Goal: Register for event/course

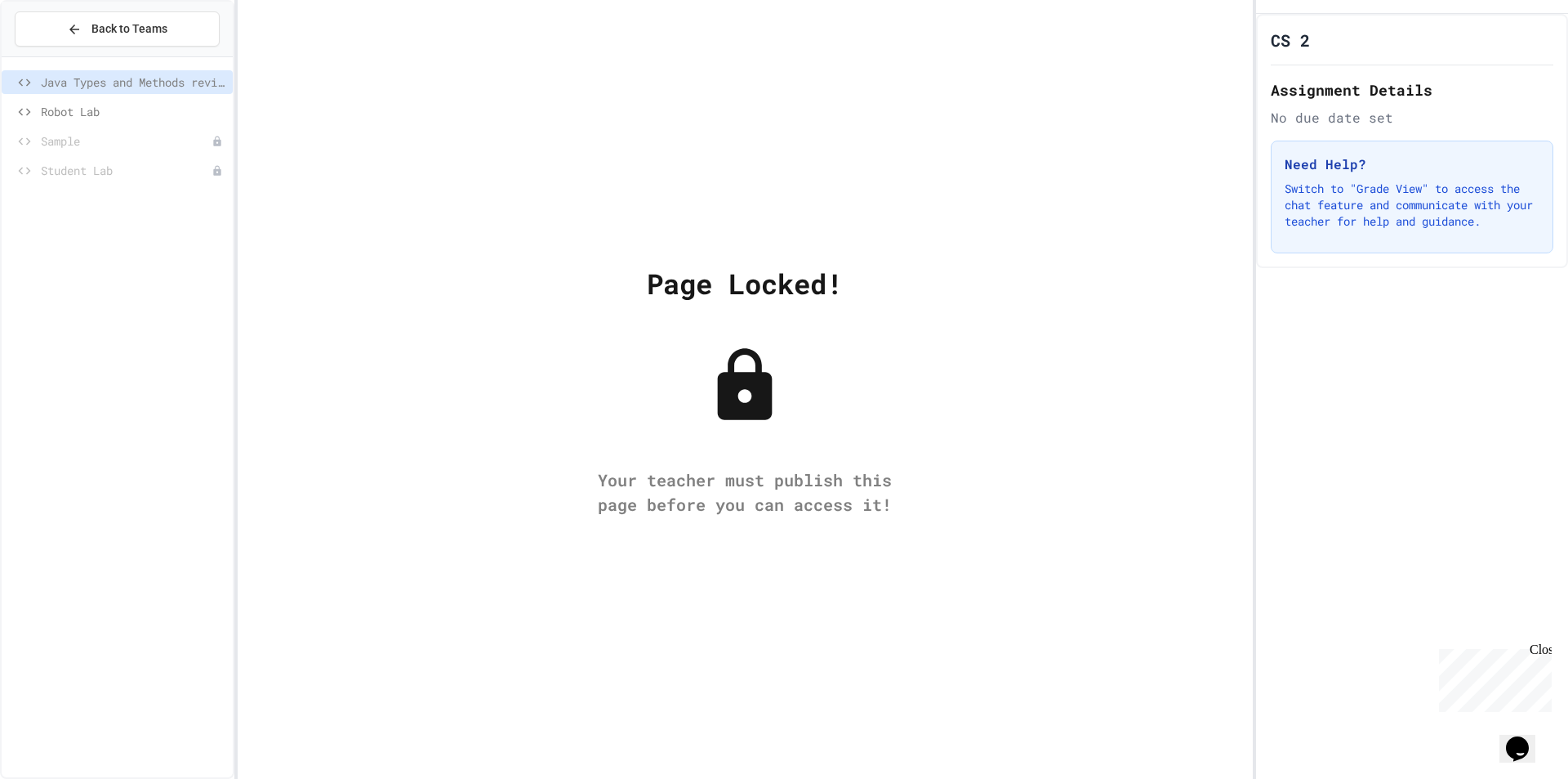
click at [110, 116] on span "Robot Lab" at bounding box center [134, 111] width 185 height 17
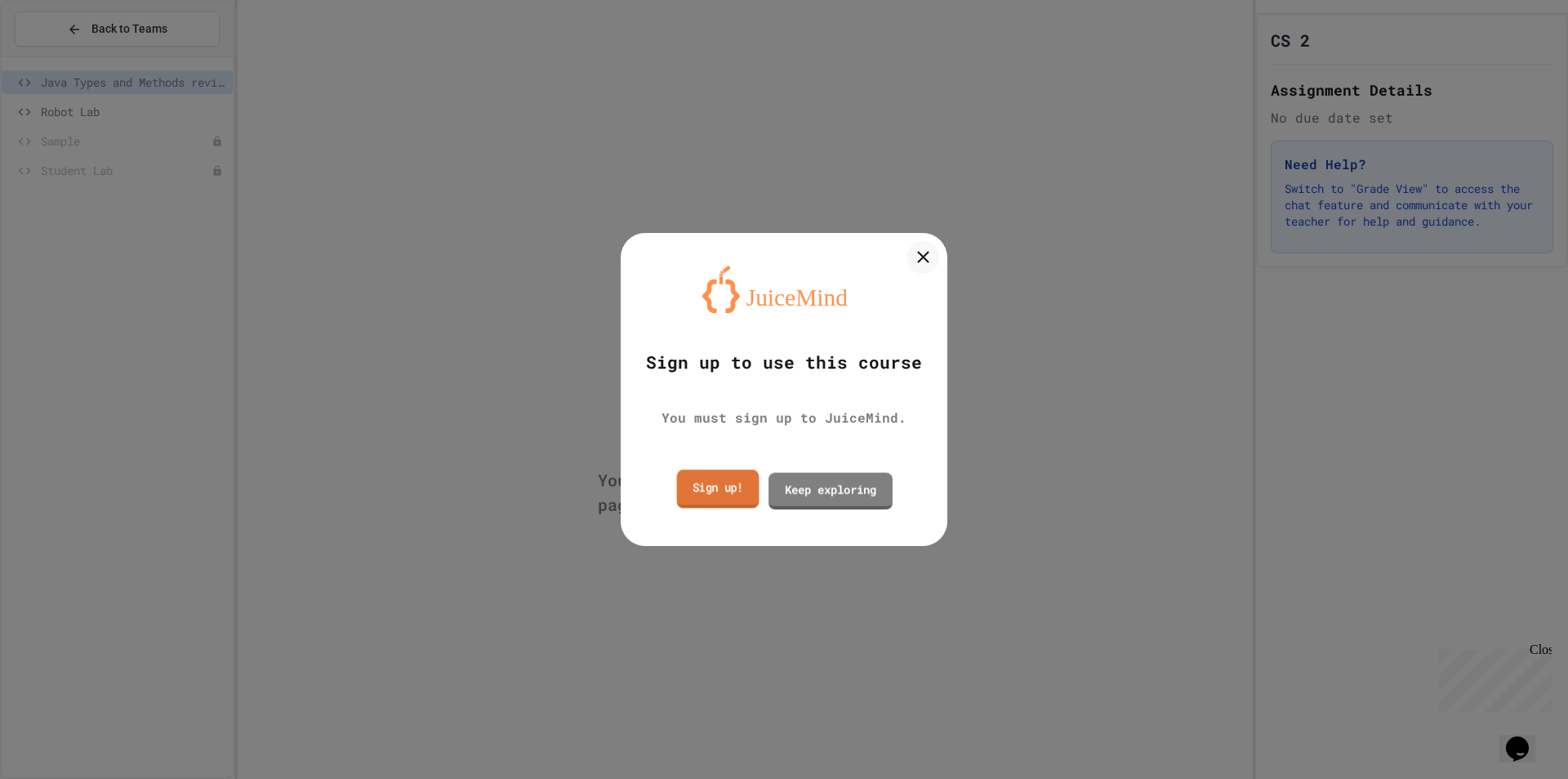
click at [683, 479] on link "Sign up!" at bounding box center [719, 489] width 82 height 39
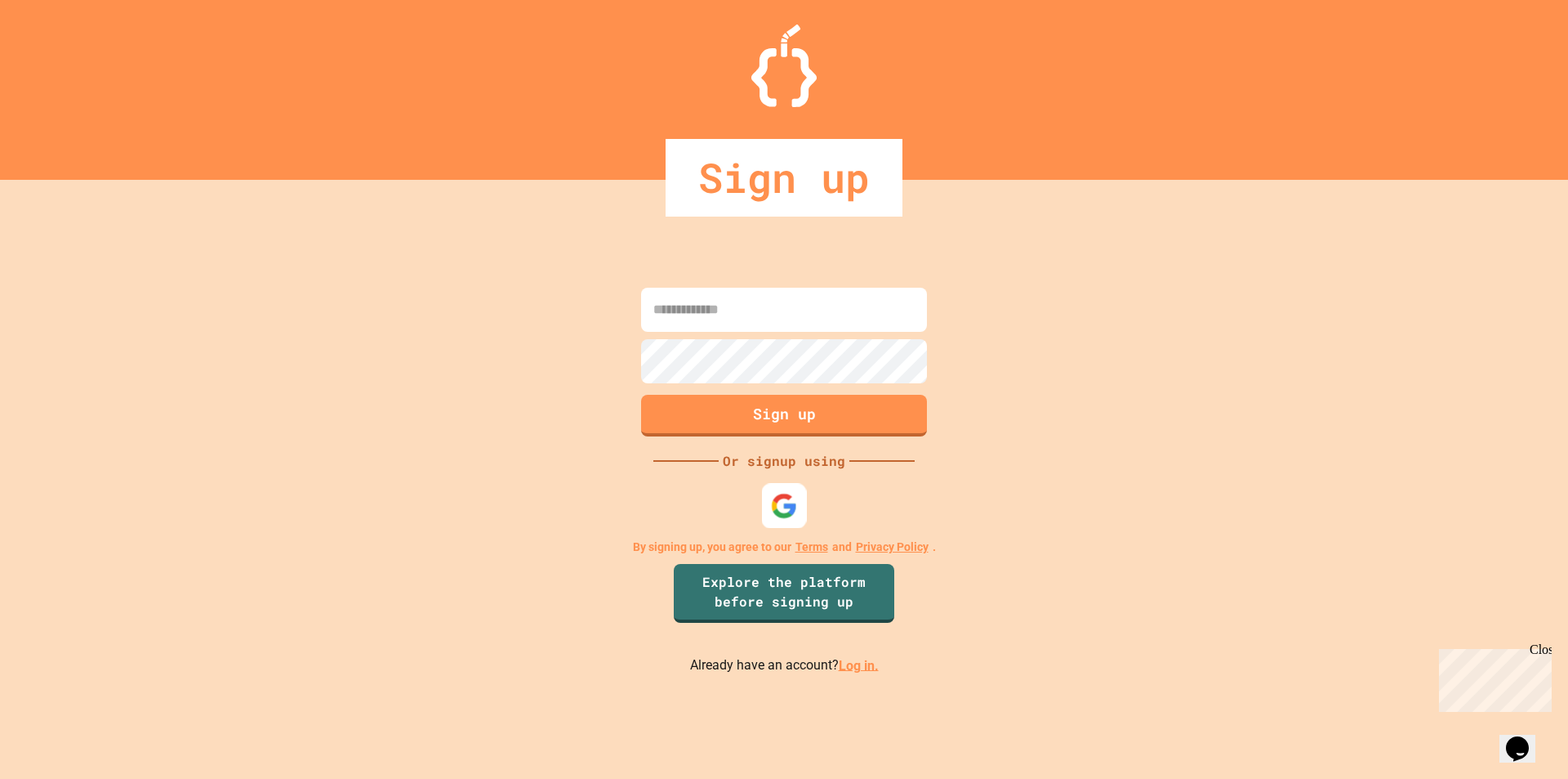
click at [787, 489] on div at bounding box center [785, 506] width 45 height 45
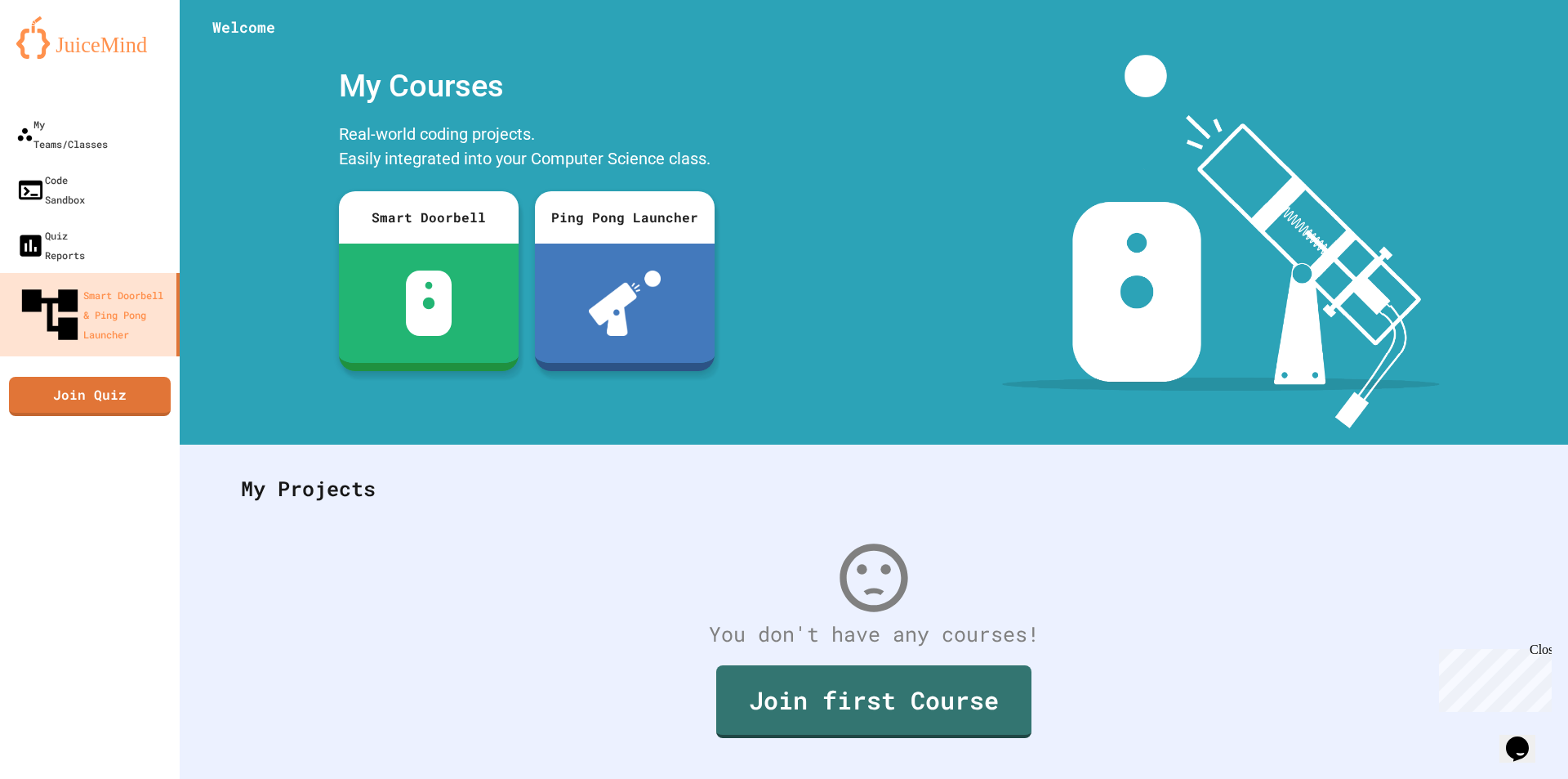
click at [1115, 299] on img at bounding box center [1221, 241] width 438 height 374
click at [94, 122] on div "My Teams/Classes" at bounding box center [60, 134] width 94 height 40
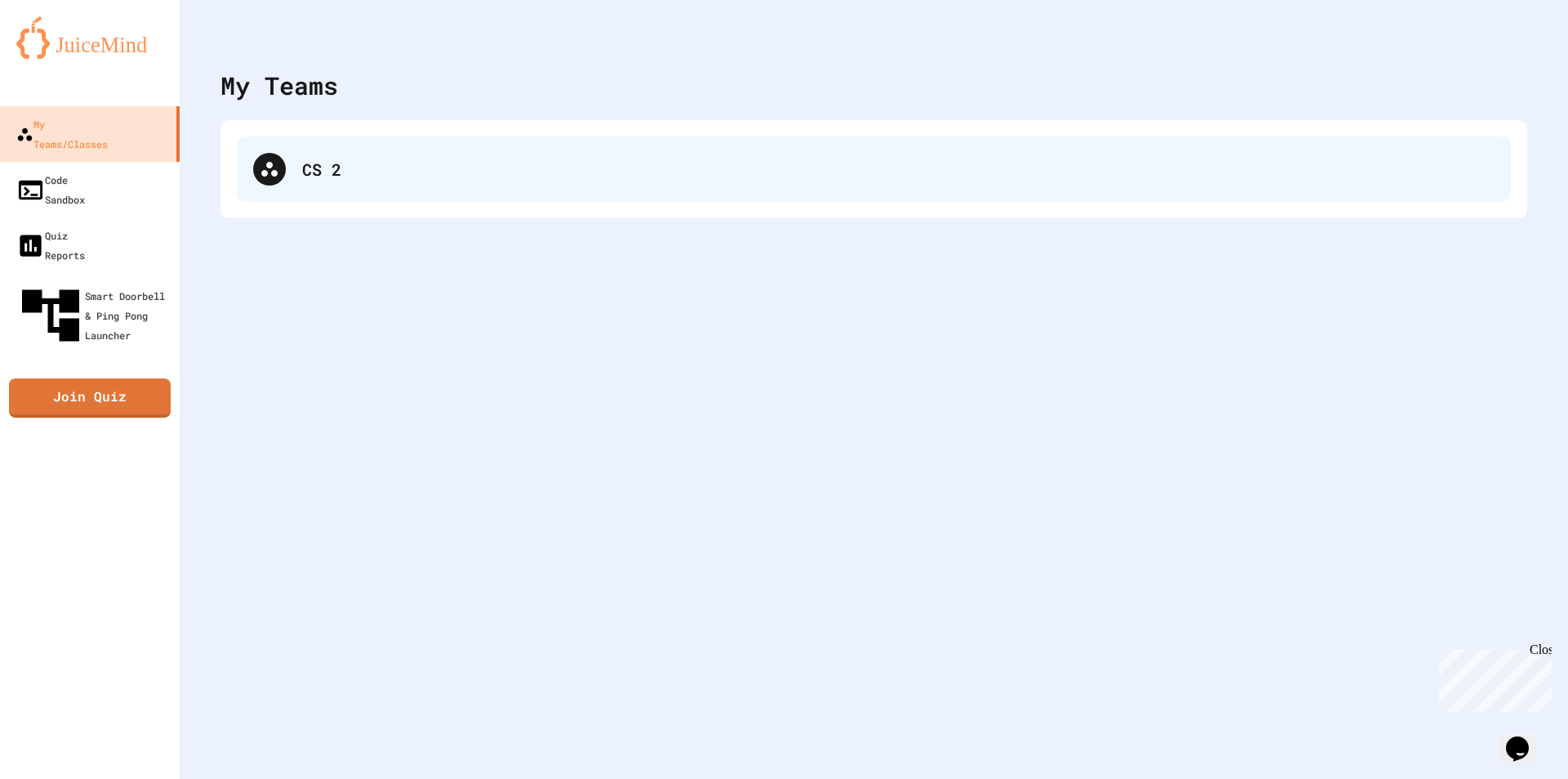
click at [300, 161] on div "CS 2" at bounding box center [874, 169] width 1274 height 65
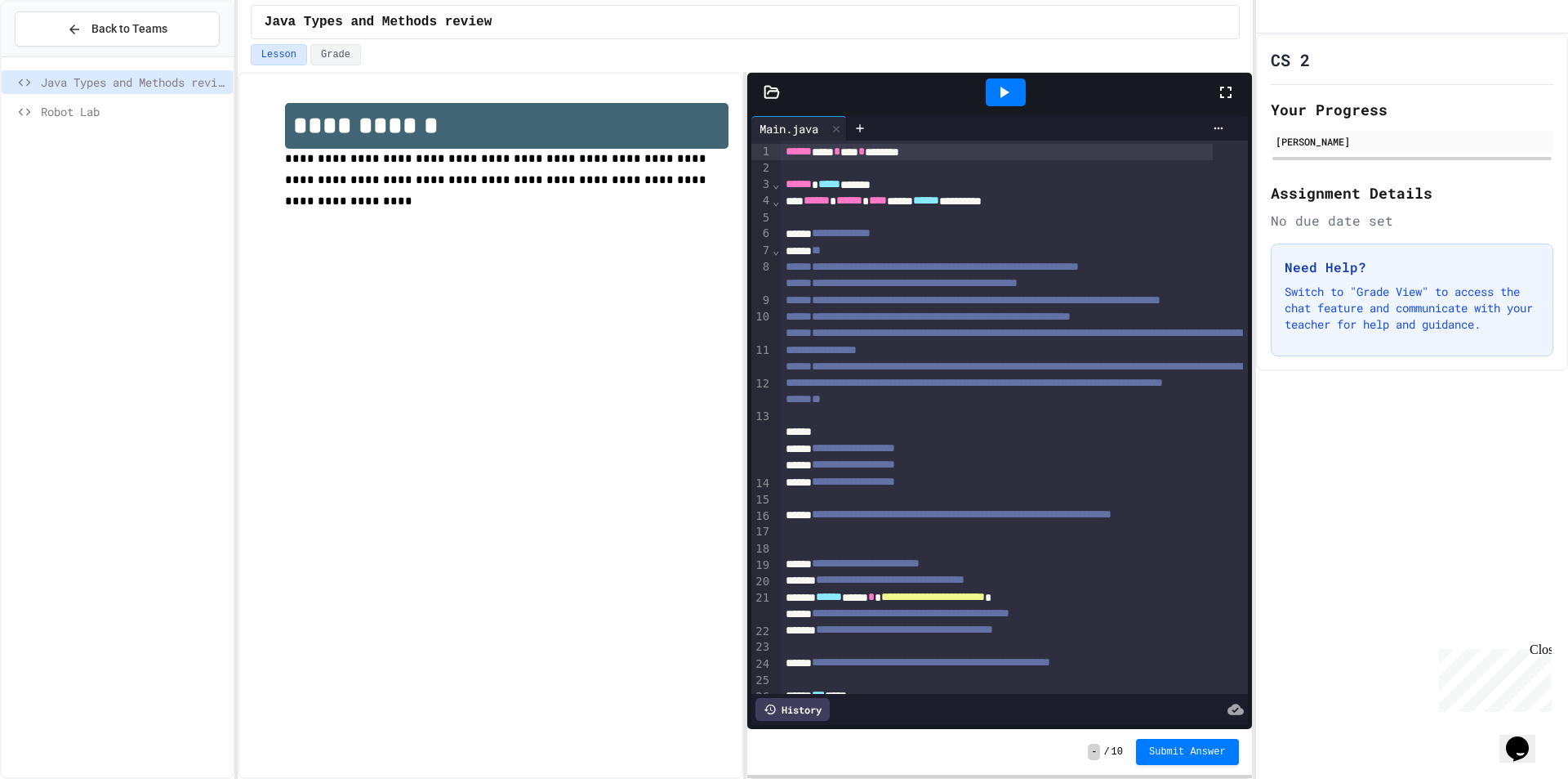
click at [116, 99] on div "Java Types and Methods review" at bounding box center [117, 84] width 231 height 30
click at [116, 106] on span "Robot Lab" at bounding box center [134, 111] width 185 height 17
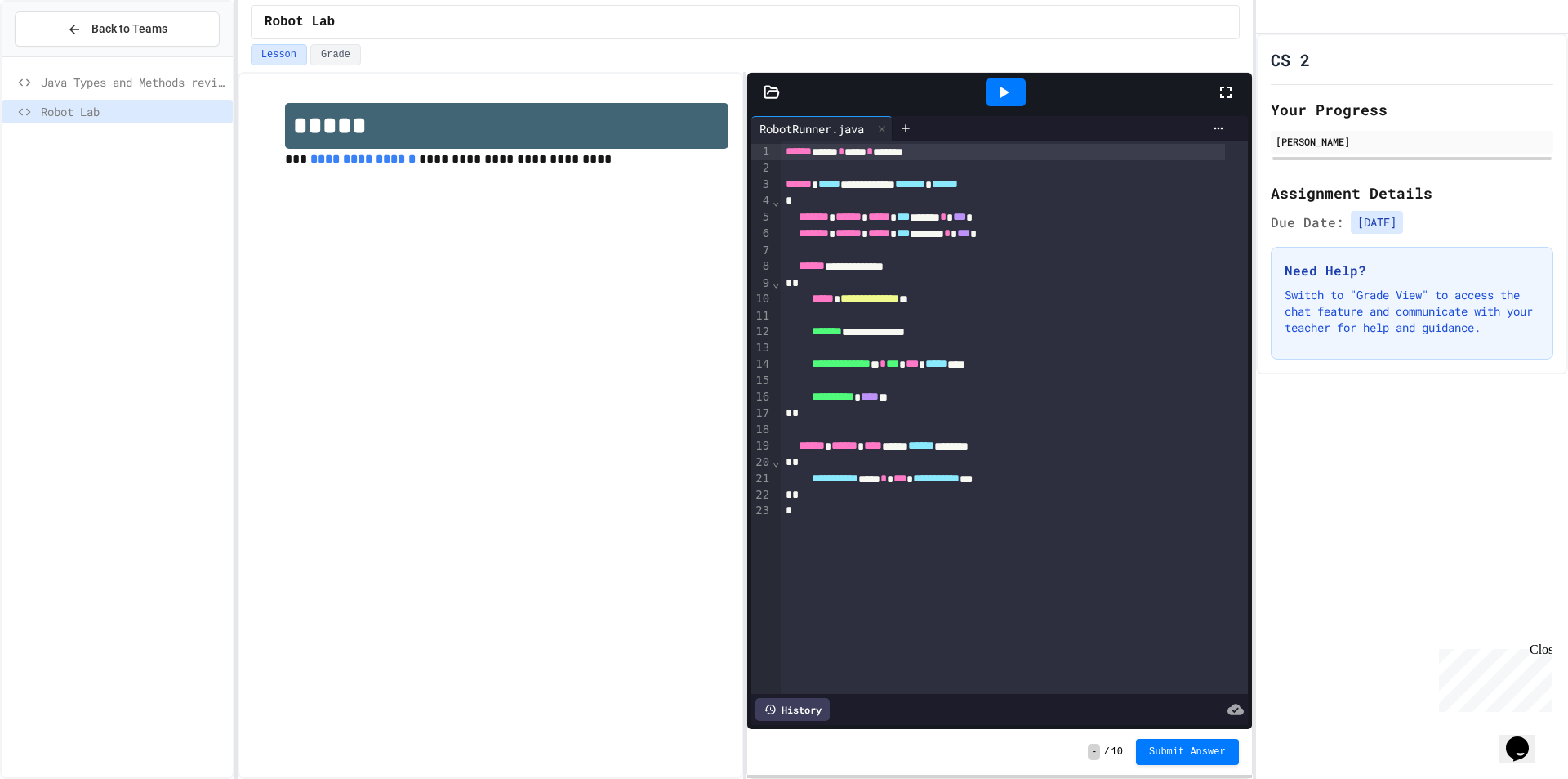
click at [995, 89] on icon at bounding box center [1004, 92] width 20 height 20
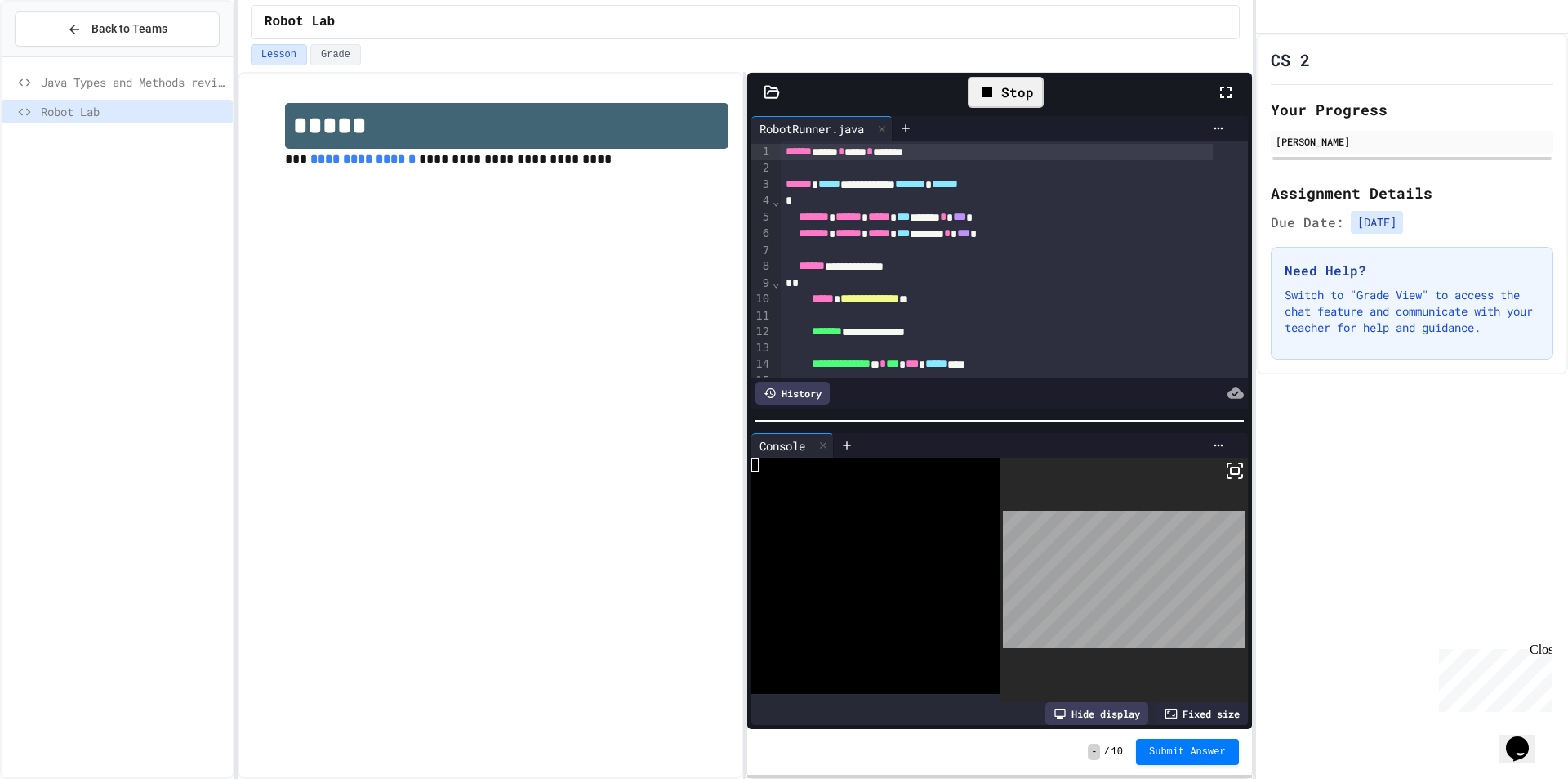
click at [1227, 461] on icon at bounding box center [1235, 471] width 20 height 20
